Goal: Find contact information

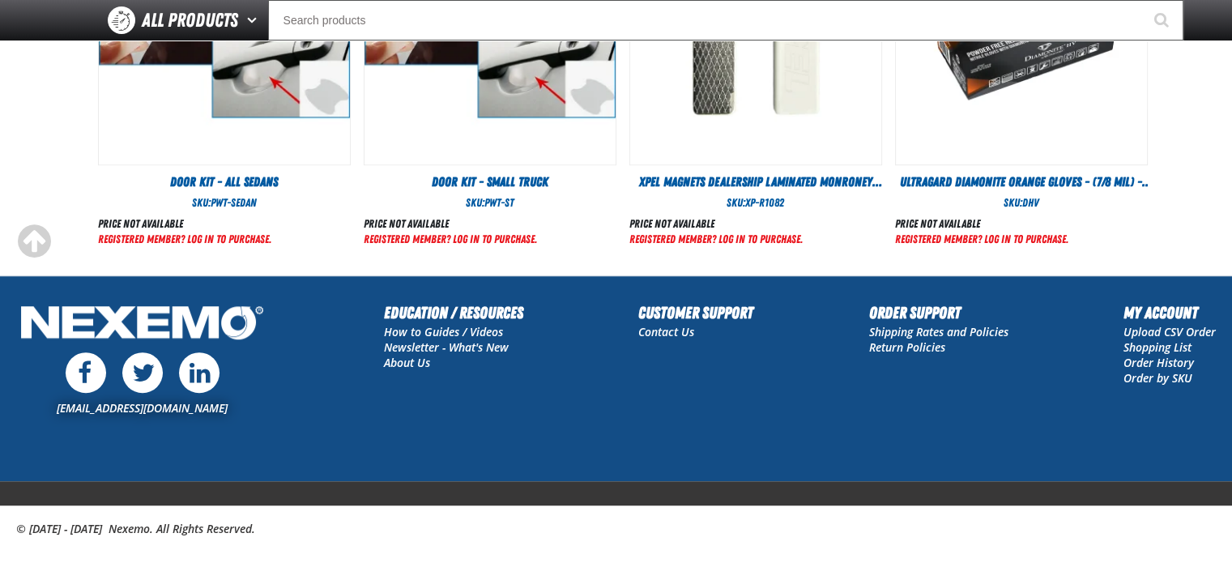
scroll to position [995, 0]
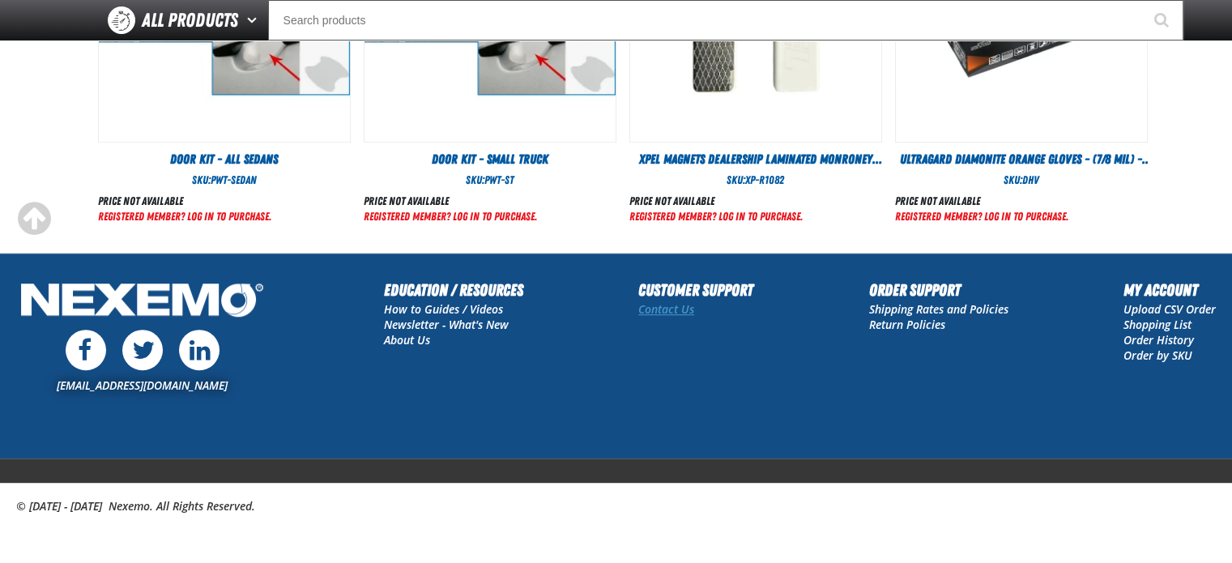
click at [659, 310] on link "Contact Us" at bounding box center [666, 308] width 56 height 15
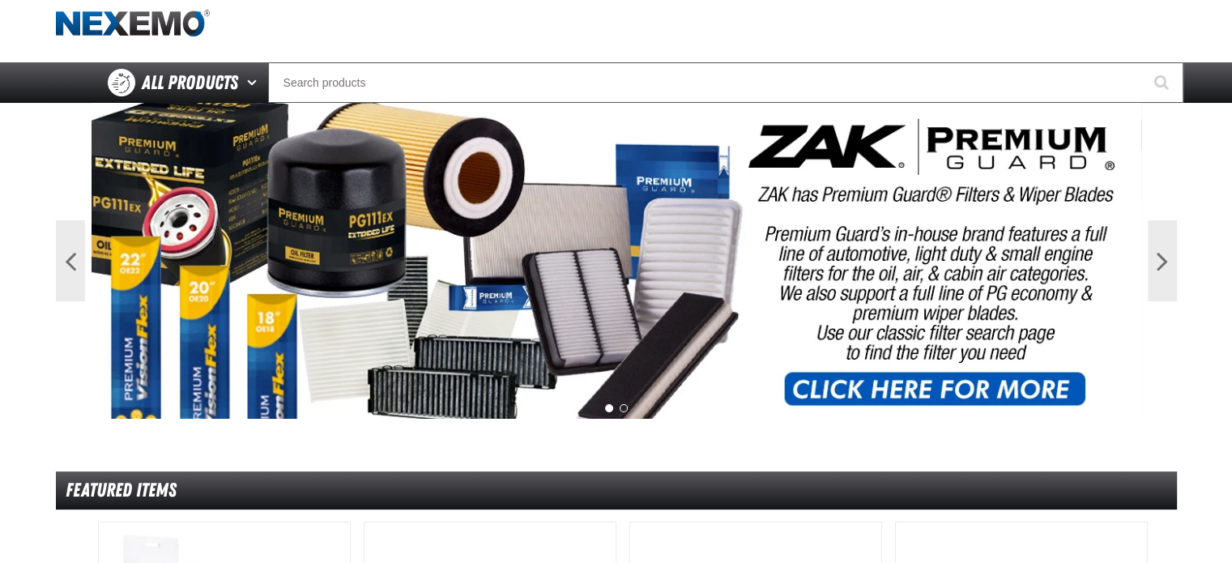
scroll to position [0, 0]
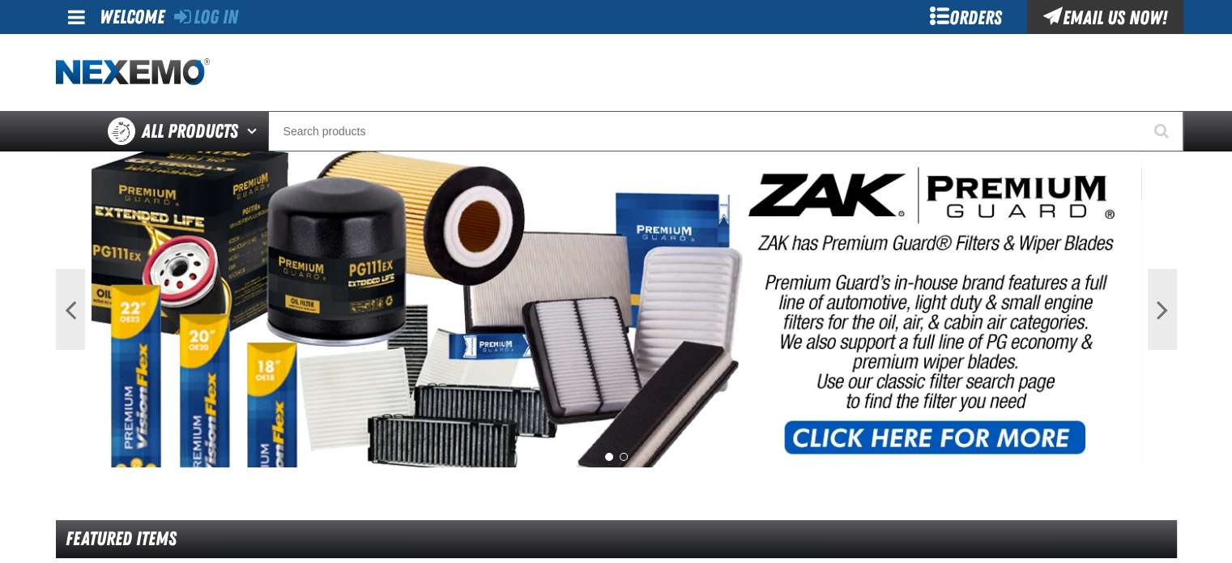
click at [919, 328] on img at bounding box center [617, 309] width 1050 height 316
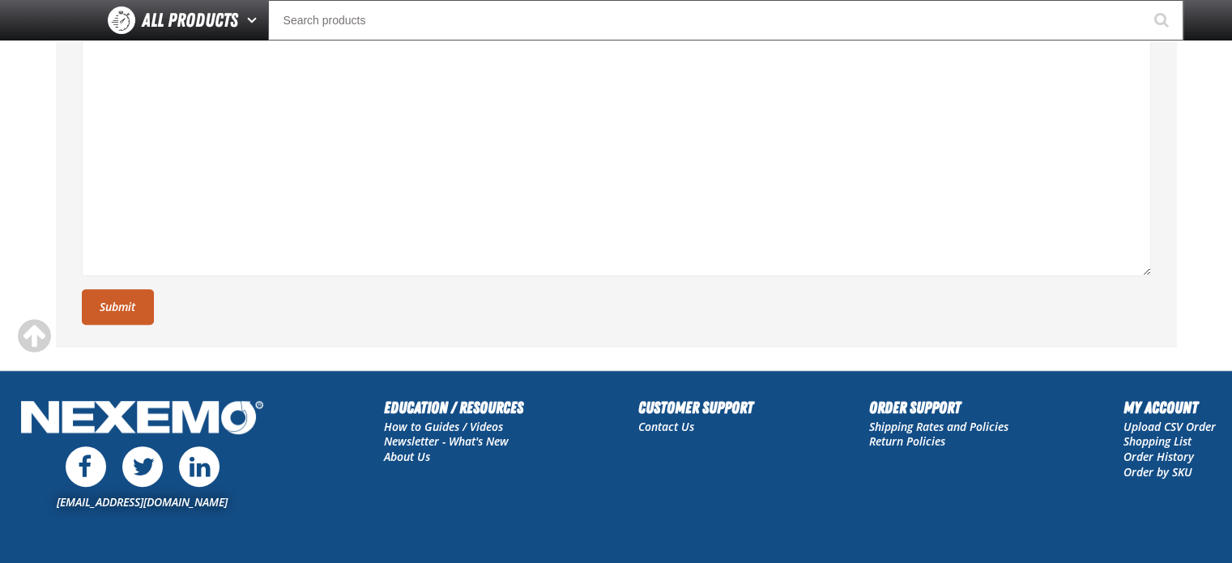
scroll to position [760, 0]
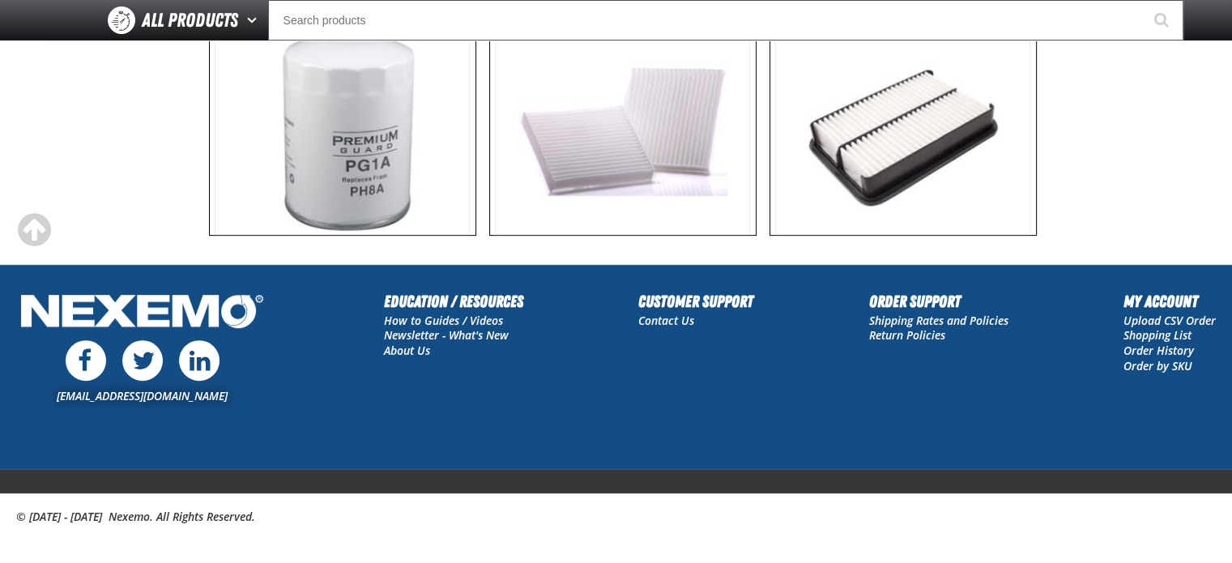
scroll to position [565, 0]
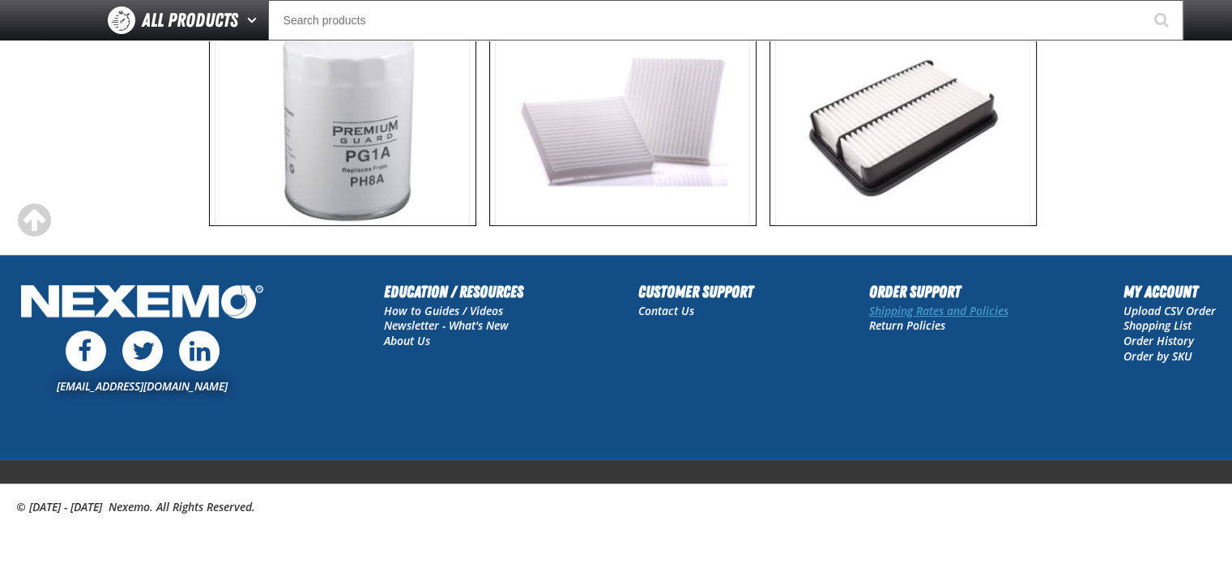
click at [953, 311] on link "Shipping Rates and Policies" at bounding box center [938, 310] width 139 height 15
